Goal: Information Seeking & Learning: Learn about a topic

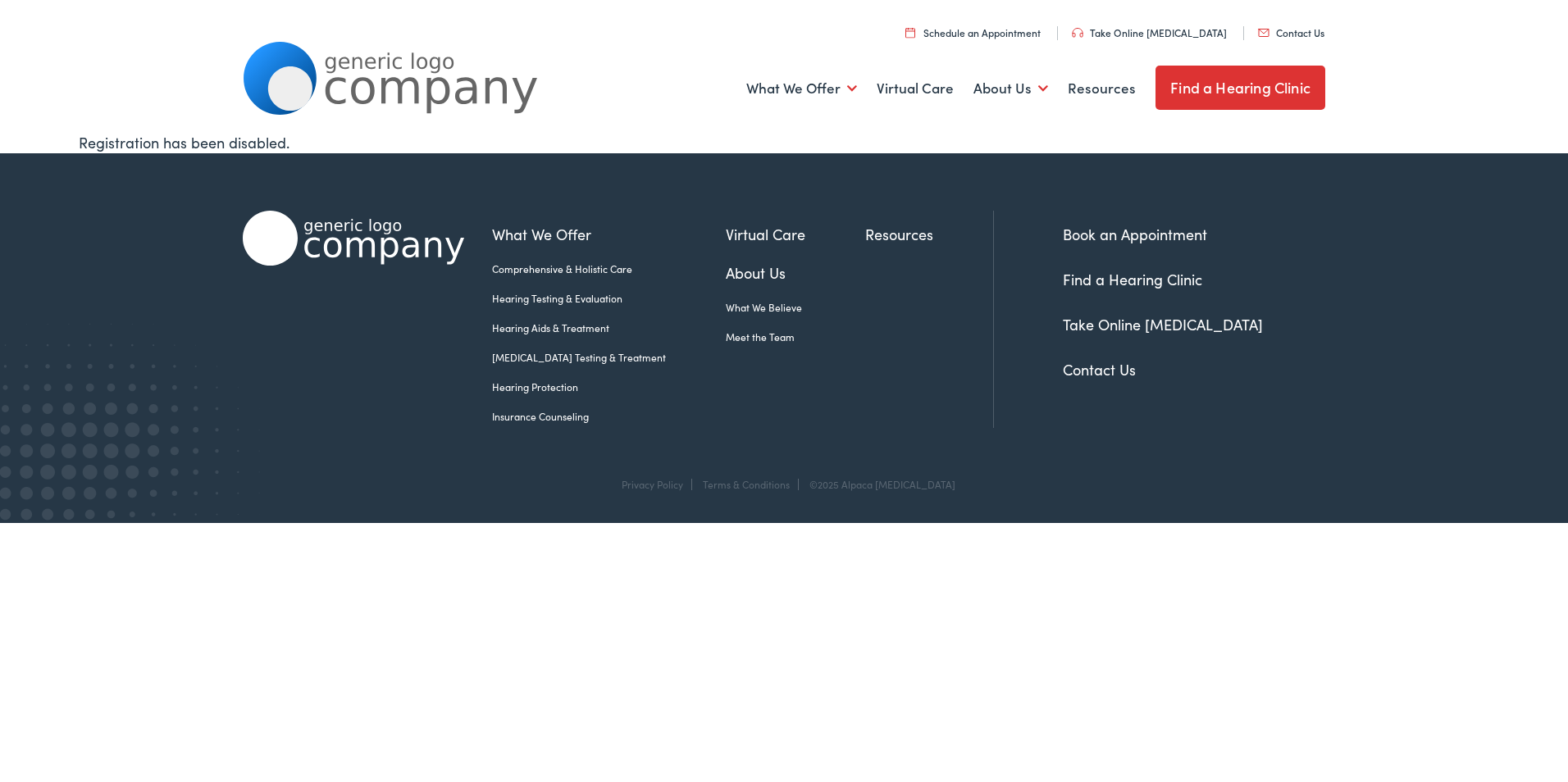
click at [751, 304] on link "What We Believe" at bounding box center [795, 308] width 139 height 15
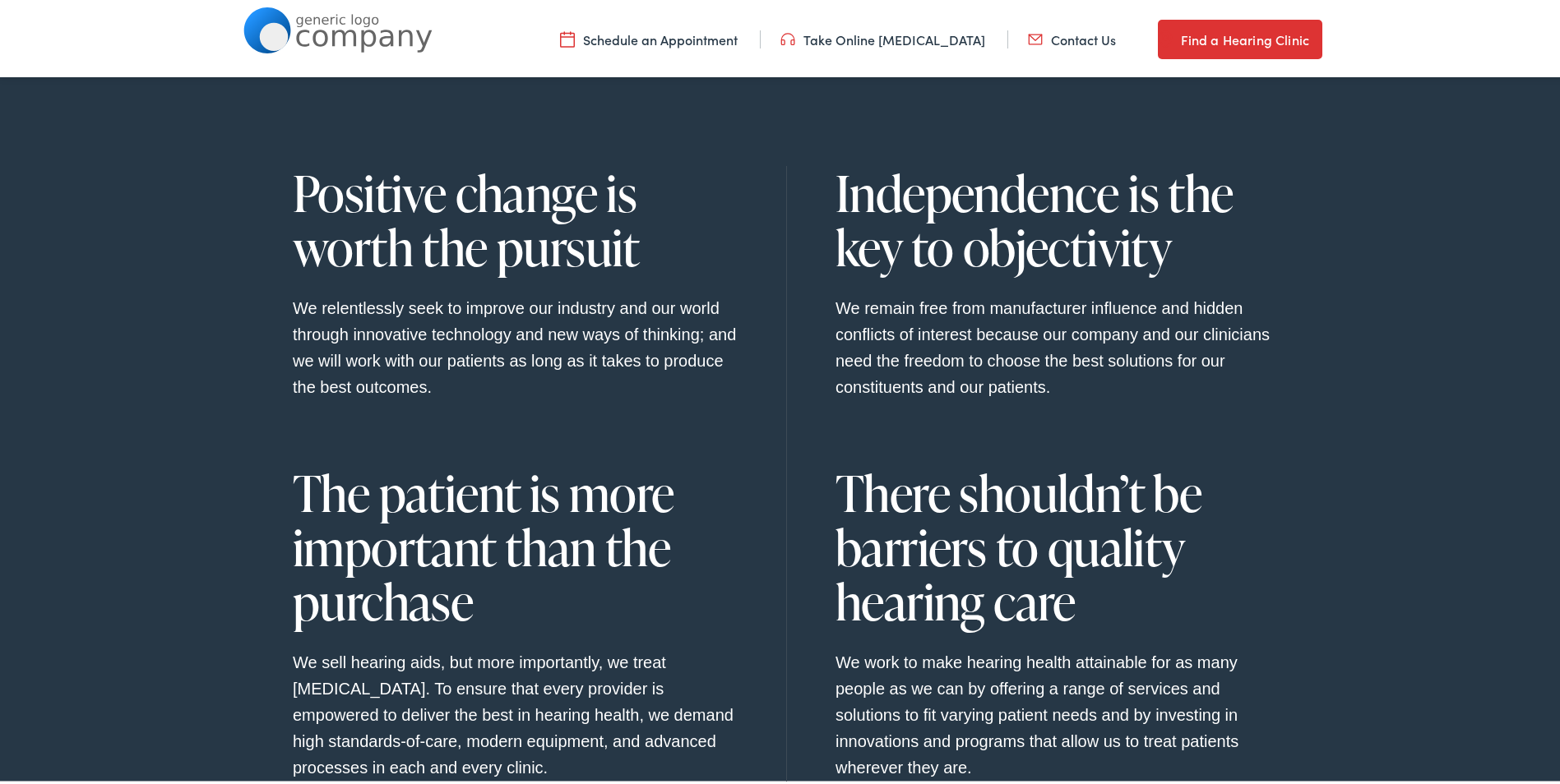
scroll to position [1398, 0]
